Goal: Navigation & Orientation: Understand site structure

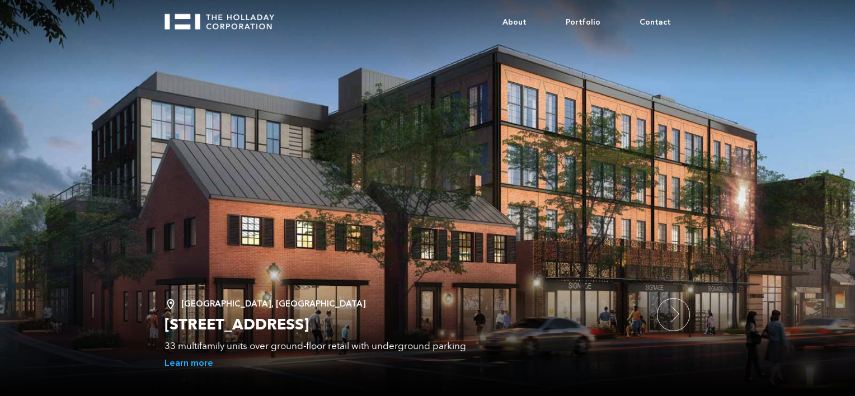
click at [526, 22] on link "About" at bounding box center [514, 23] width 63 height 34
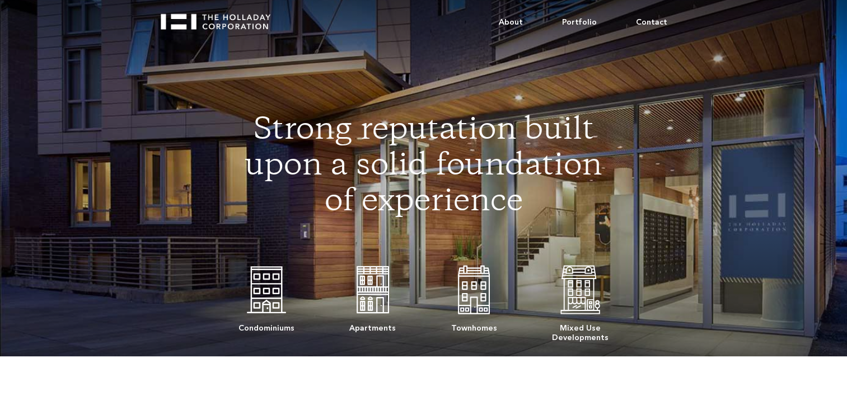
click at [580, 21] on link "Portfolio" at bounding box center [579, 23] width 74 height 34
click at [524, 24] on link "About" at bounding box center [510, 23] width 63 height 34
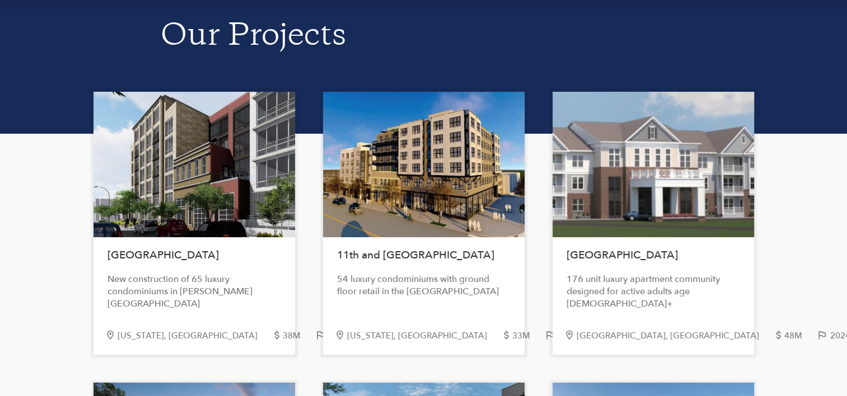
scroll to position [59, 0]
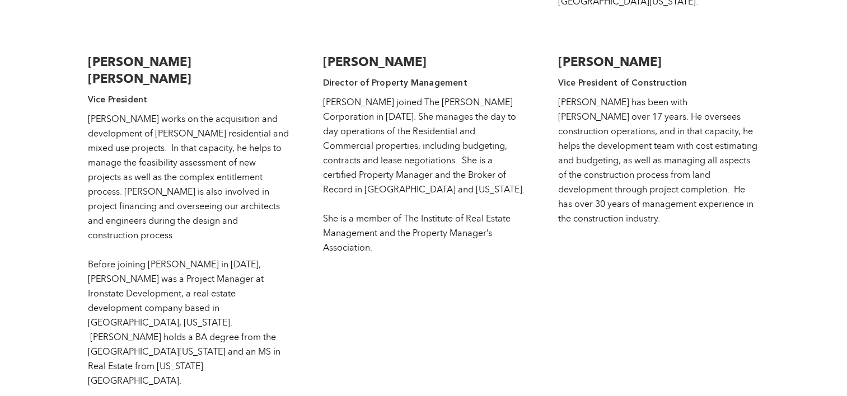
scroll to position [2463, 0]
